Goal: Task Accomplishment & Management: Use online tool/utility

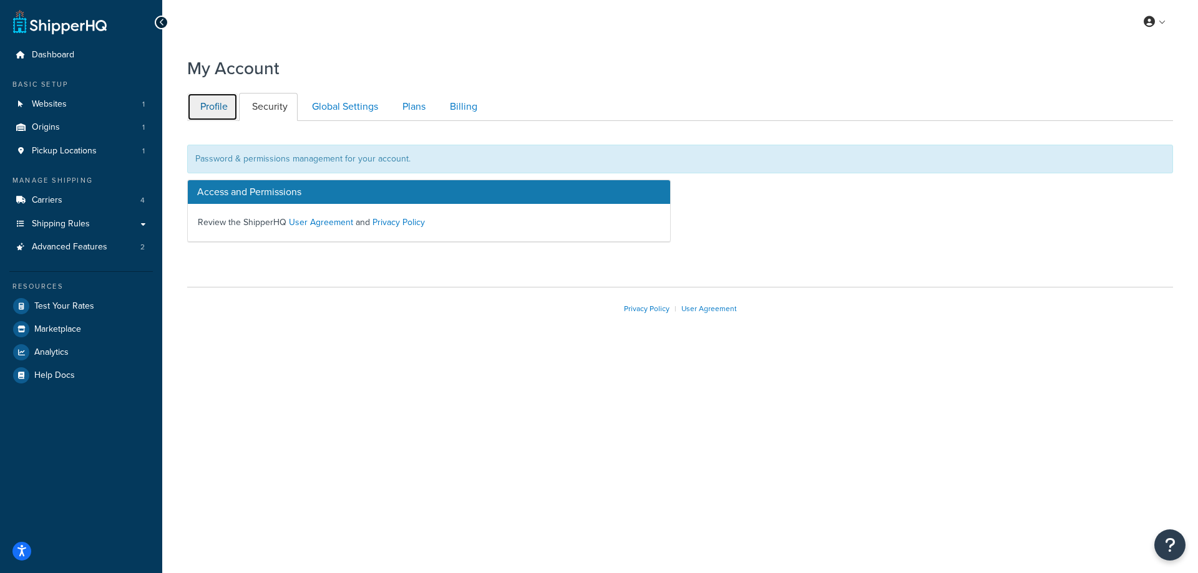
click at [221, 103] on link "Profile" at bounding box center [212, 107] width 51 height 28
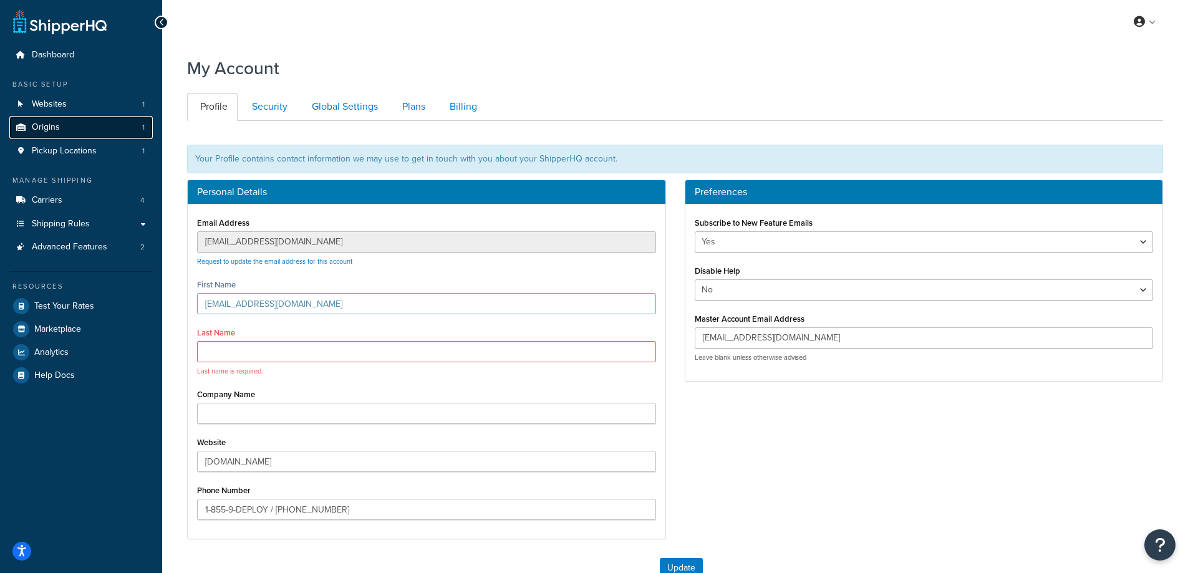
click at [84, 128] on link "Origins 1" at bounding box center [80, 127] width 143 height 23
click at [91, 187] on div "Manage Shipping Carriers 4 Shipping Rules Shipping Rules All Shipping Rules 17 …" at bounding box center [80, 217] width 143 height 84
click at [89, 191] on link "Carriers 4" at bounding box center [80, 200] width 143 height 23
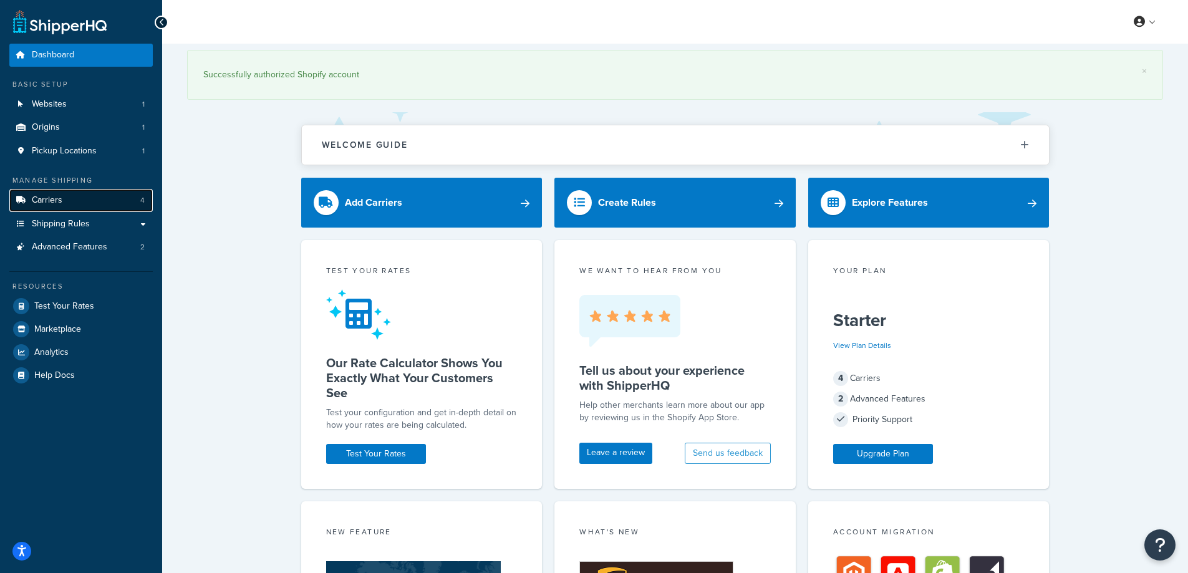
click at [122, 196] on link "Carriers 4" at bounding box center [80, 200] width 143 height 23
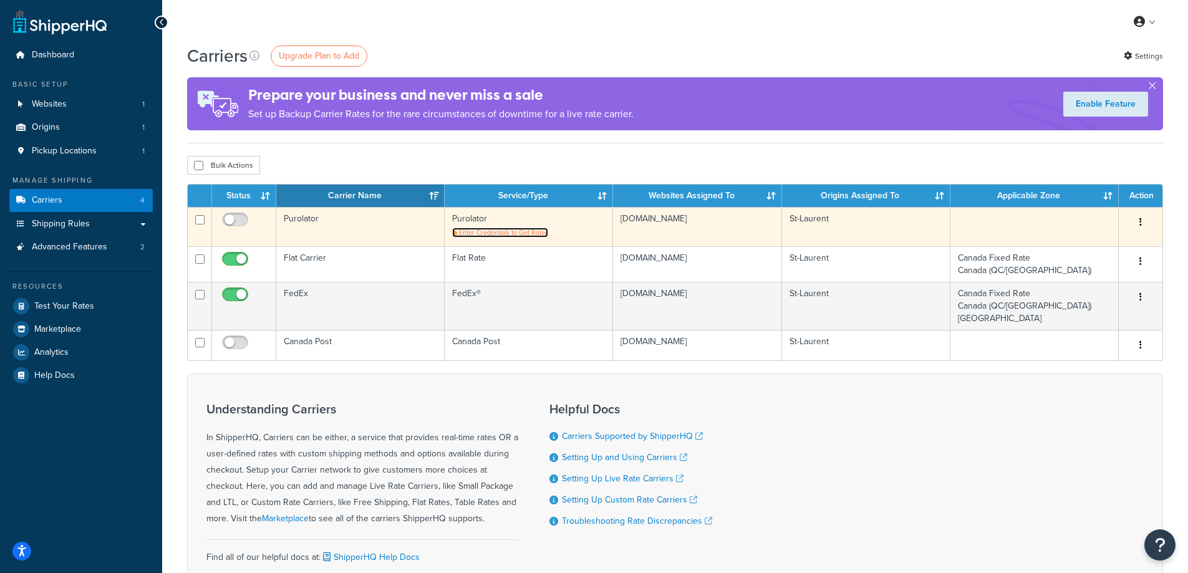
click at [489, 235] on span "Enter Credentials to Get Rates" at bounding box center [503, 233] width 89 height 10
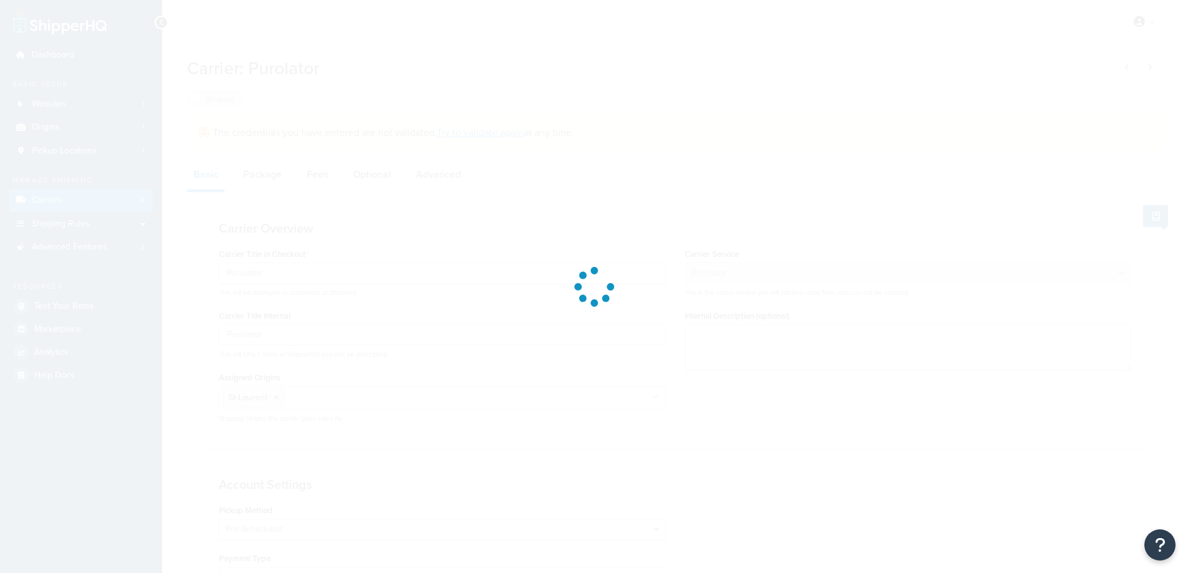
select select "purolator"
select select "PRE_SCHEDULED"
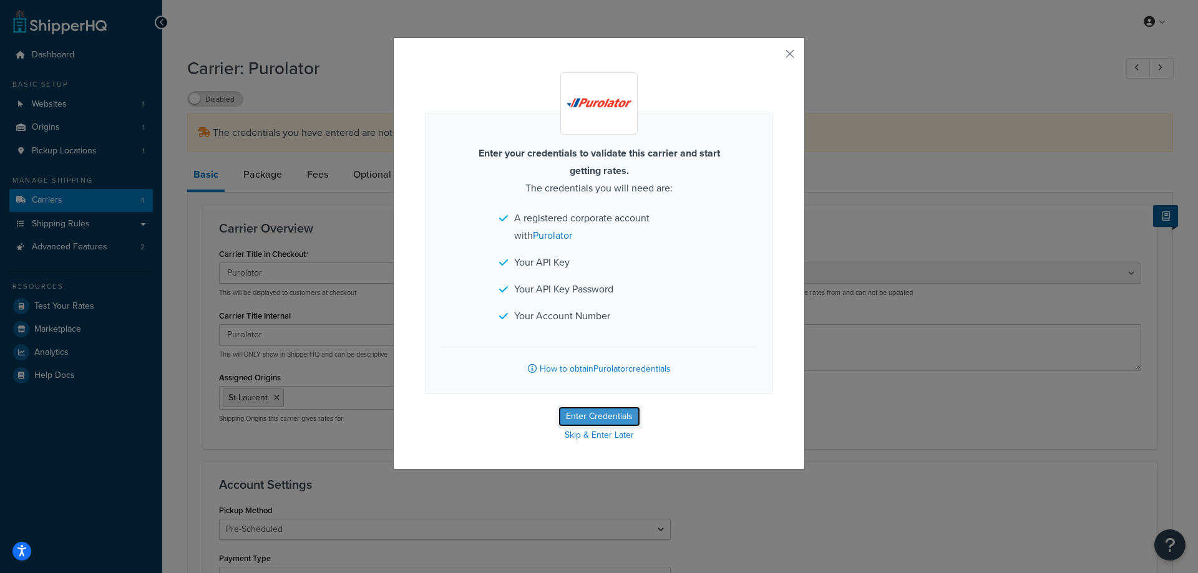
click at [594, 415] on button "Enter Credentials" at bounding box center [599, 417] width 82 height 20
select select "PRE_SCHEDULED"
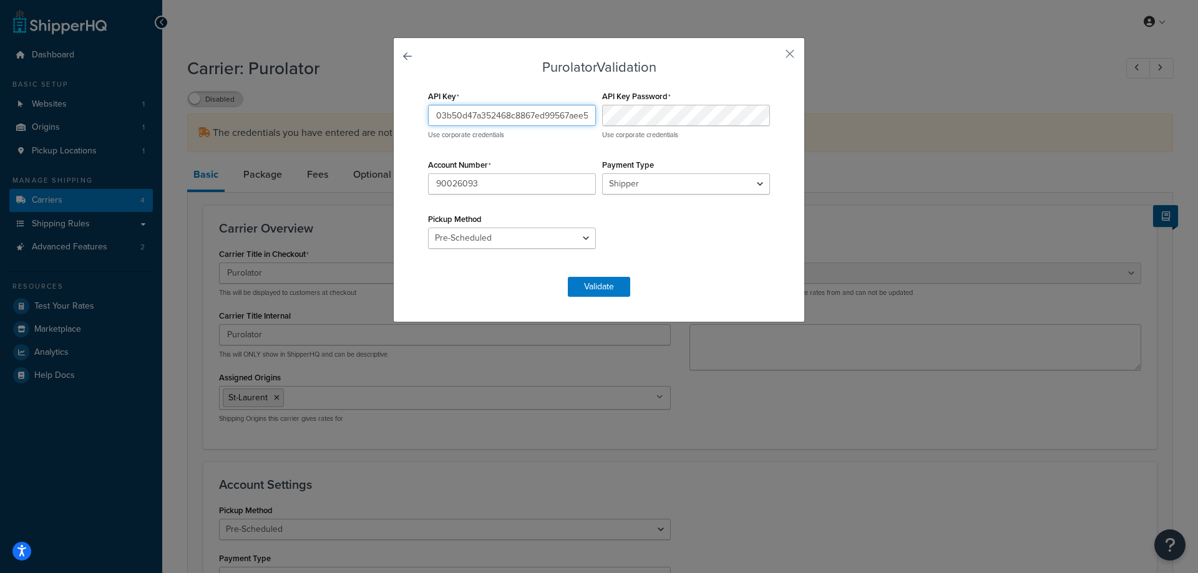
click at [545, 124] on input "03b50d47a352468c8867ed99567aee58" at bounding box center [512, 115] width 168 height 21
paste input "aead277ab0284a589a8570954911ba4e"
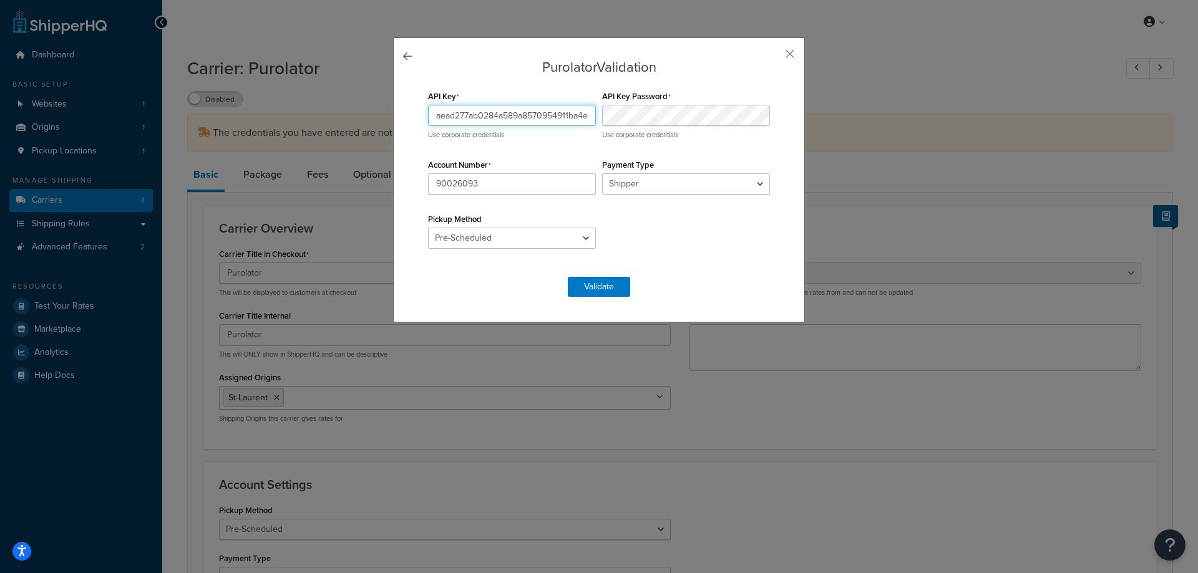
type input "aead277ab0284a589a8570954911ba4e"
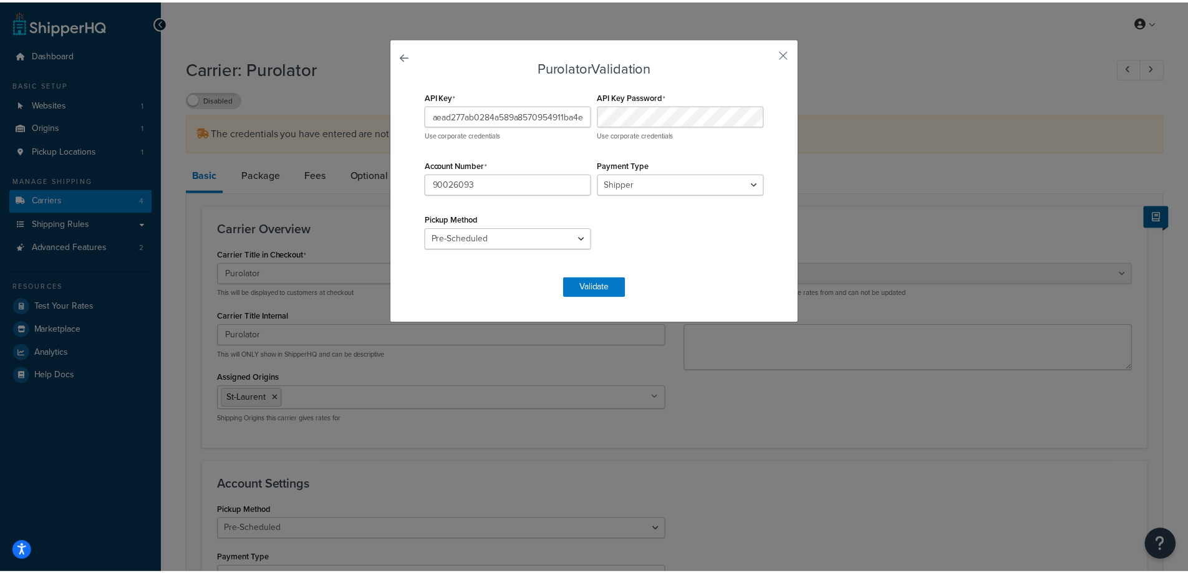
scroll to position [0, 0]
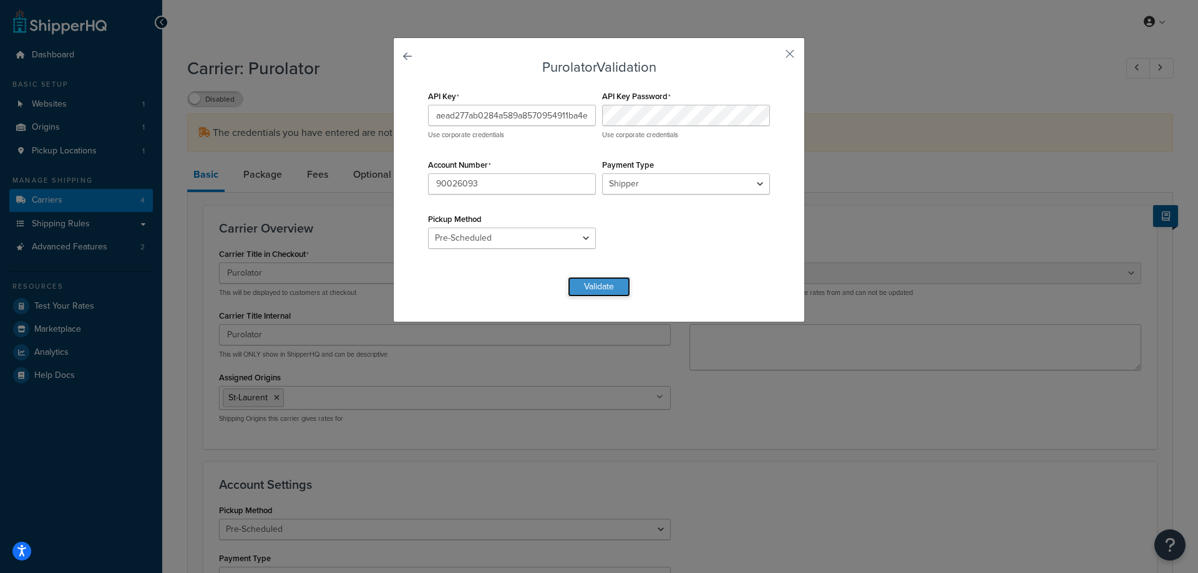
click at [606, 286] on button "Validate" at bounding box center [599, 287] width 62 height 20
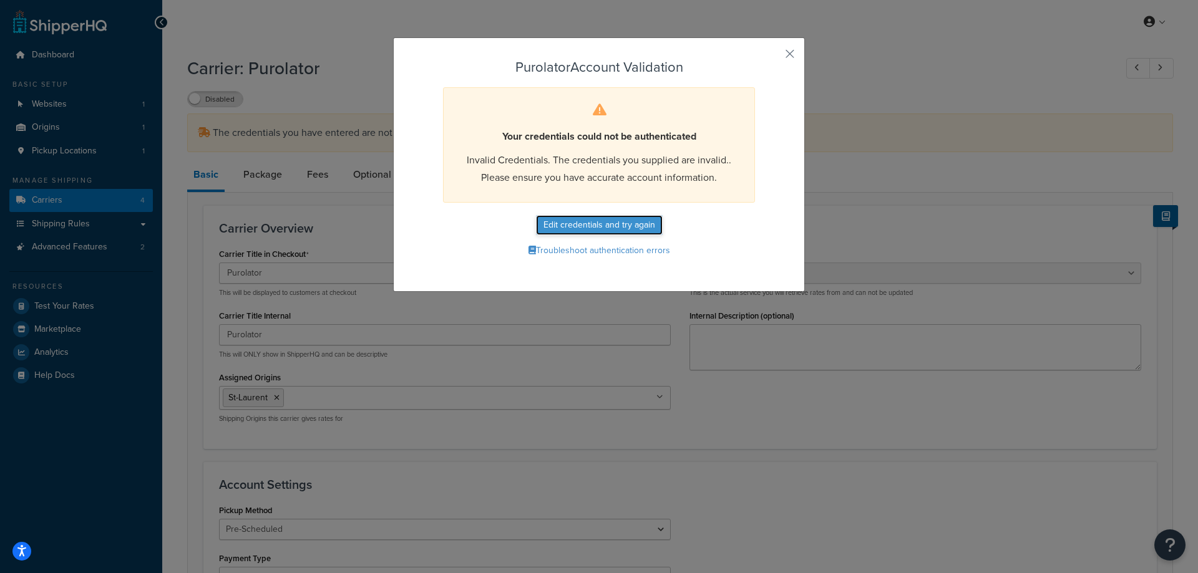
click at [569, 227] on button "Edit credentials and try again" at bounding box center [599, 225] width 127 height 20
select select "PRE_SCHEDULED"
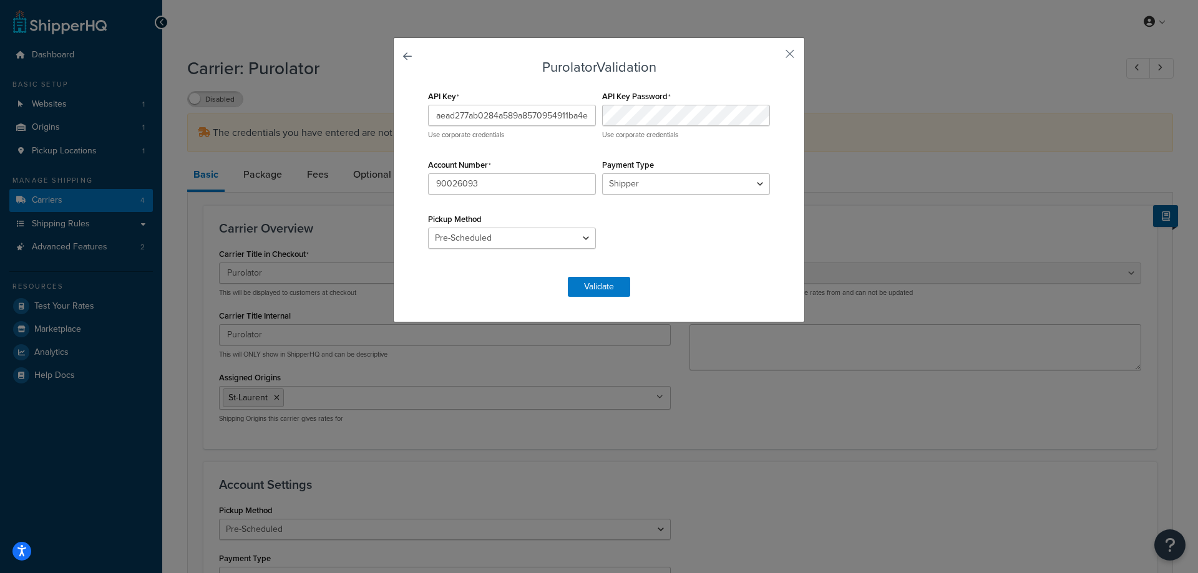
click at [510, 170] on div "Account Number 90026093" at bounding box center [512, 175] width 174 height 39
click at [537, 110] on input "aead277ab0284a589a8570954911ba4e" at bounding box center [512, 115] width 168 height 21
paste input "b71d4ba24f8548f58dda500ffb89c023"
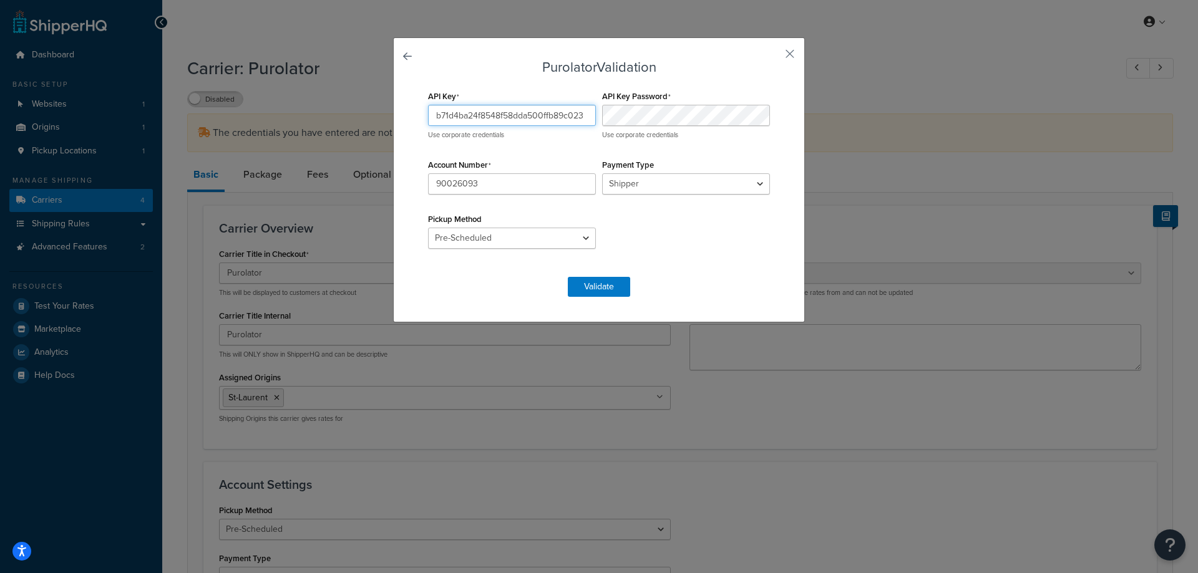
type input "b71d4ba24f8548f58dda500ffb89c023"
click at [606, 285] on button "Validate" at bounding box center [599, 287] width 62 height 20
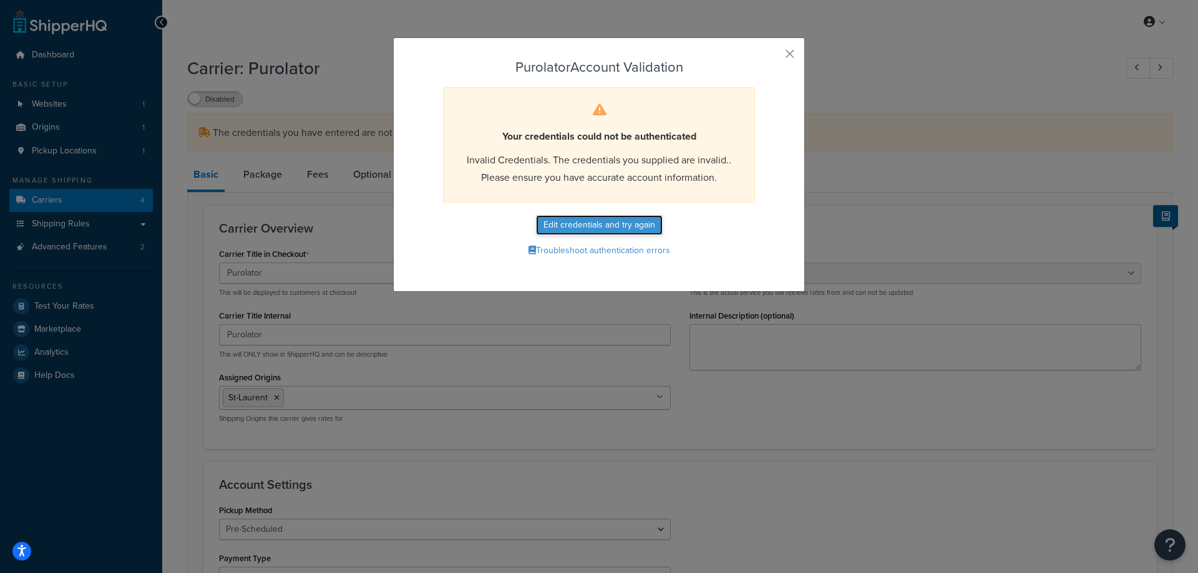
click at [547, 219] on button "Edit credentials and try again" at bounding box center [599, 225] width 127 height 20
select select "PRE_SCHEDULED"
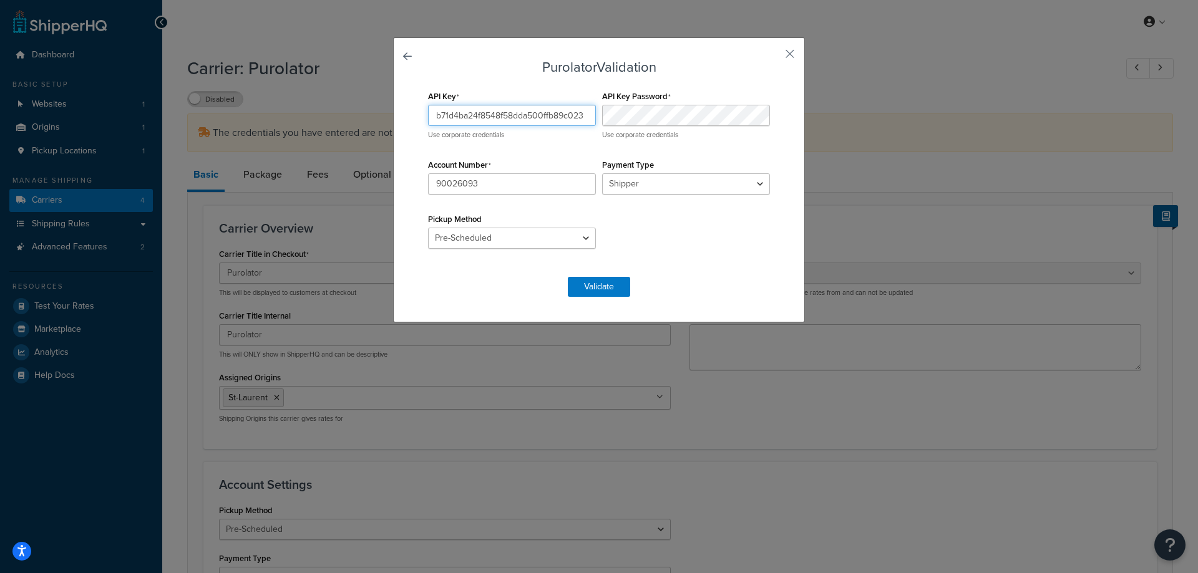
click at [526, 120] on input "b71d4ba24f8548f58dda500ffb89c023" at bounding box center [512, 115] width 168 height 21
click at [601, 284] on button "Validate" at bounding box center [599, 287] width 62 height 20
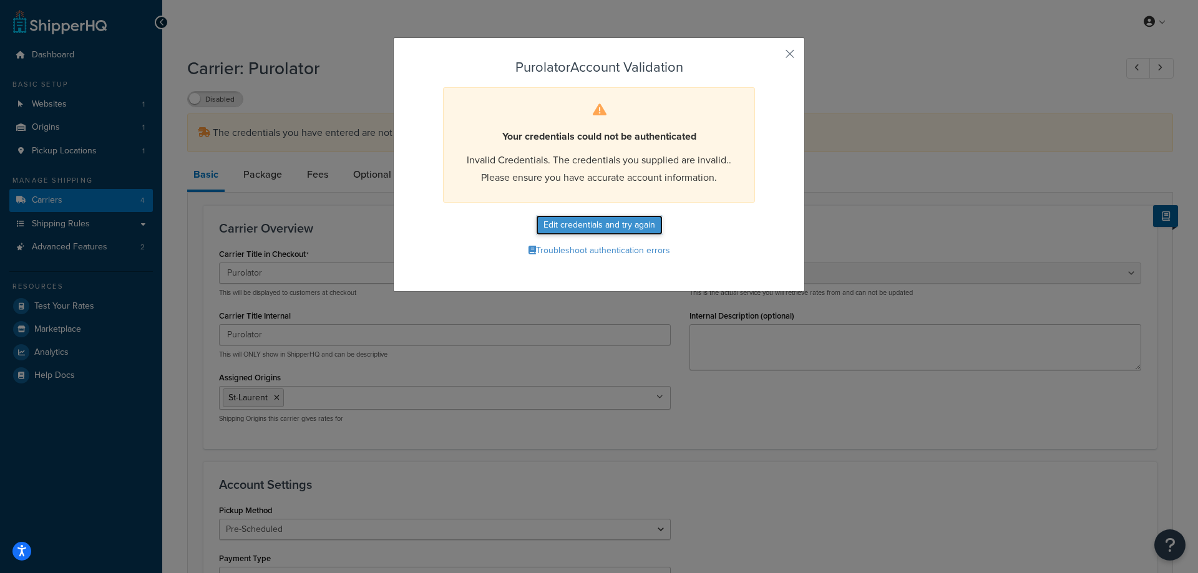
click at [595, 216] on button "Edit credentials and try again" at bounding box center [599, 225] width 127 height 20
select select "PRE_SCHEDULED"
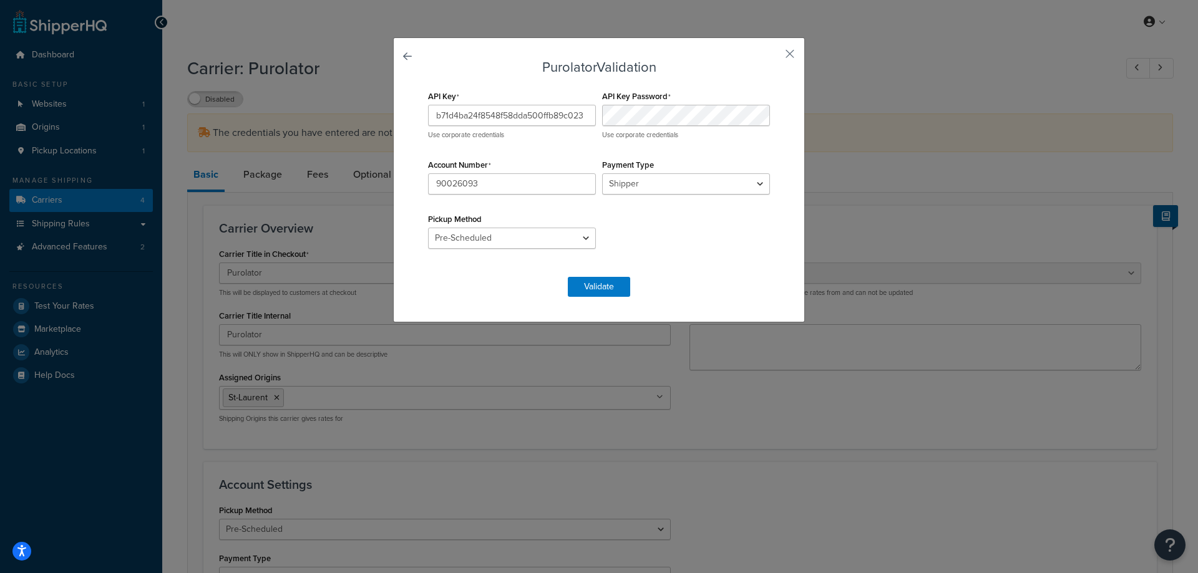
click at [2, 336] on div "Purolator Validation API Key b71d4ba24f8548f58dda500ffb89c023 Use corporate cre…" at bounding box center [599, 286] width 1198 height 573
click at [773, 57] on button "button" at bounding box center [771, 58] width 3 height 3
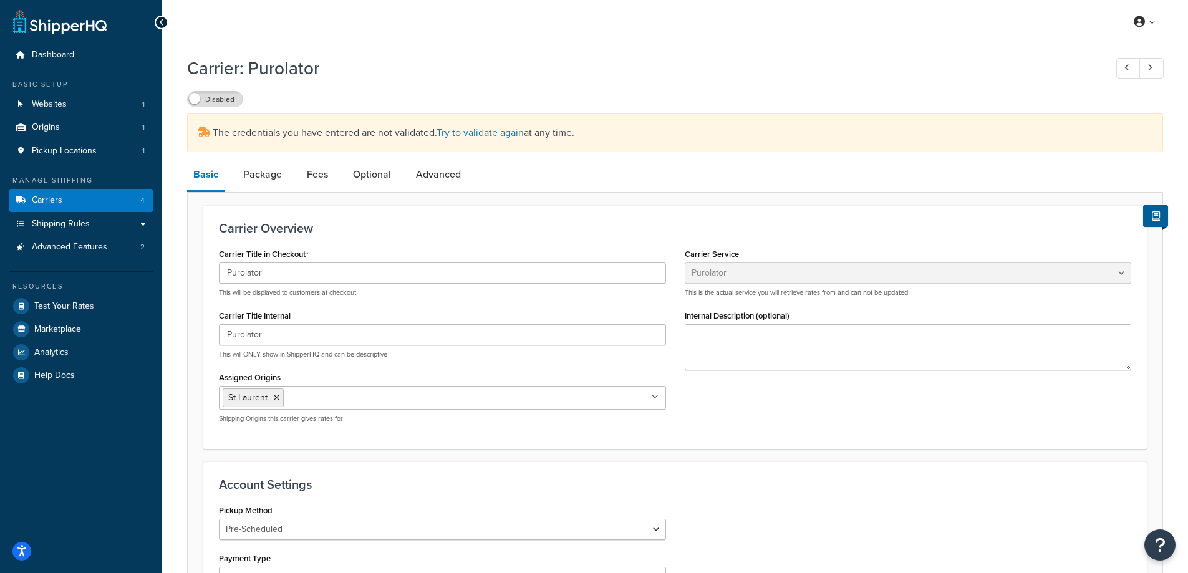
select select "purolator"
select select "PRE_SCHEDULED"
